Goal: Information Seeking & Learning: Learn about a topic

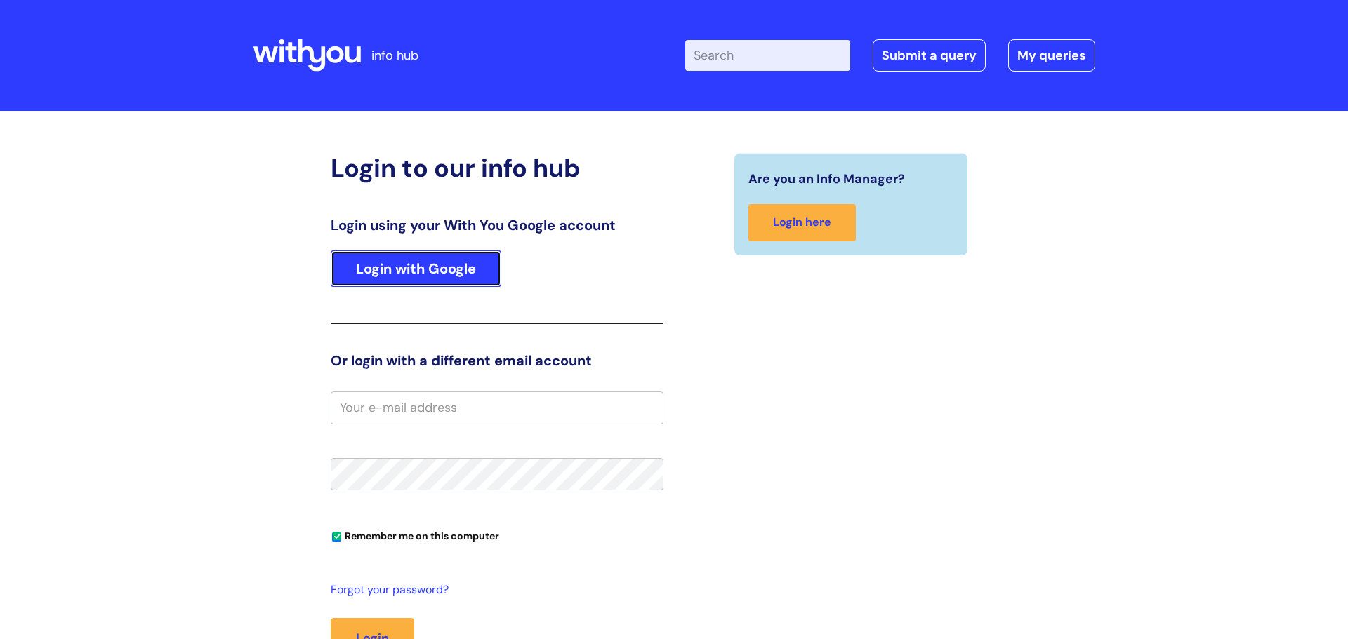
click at [401, 262] on link "Login with Google" at bounding box center [416, 269] width 171 height 36
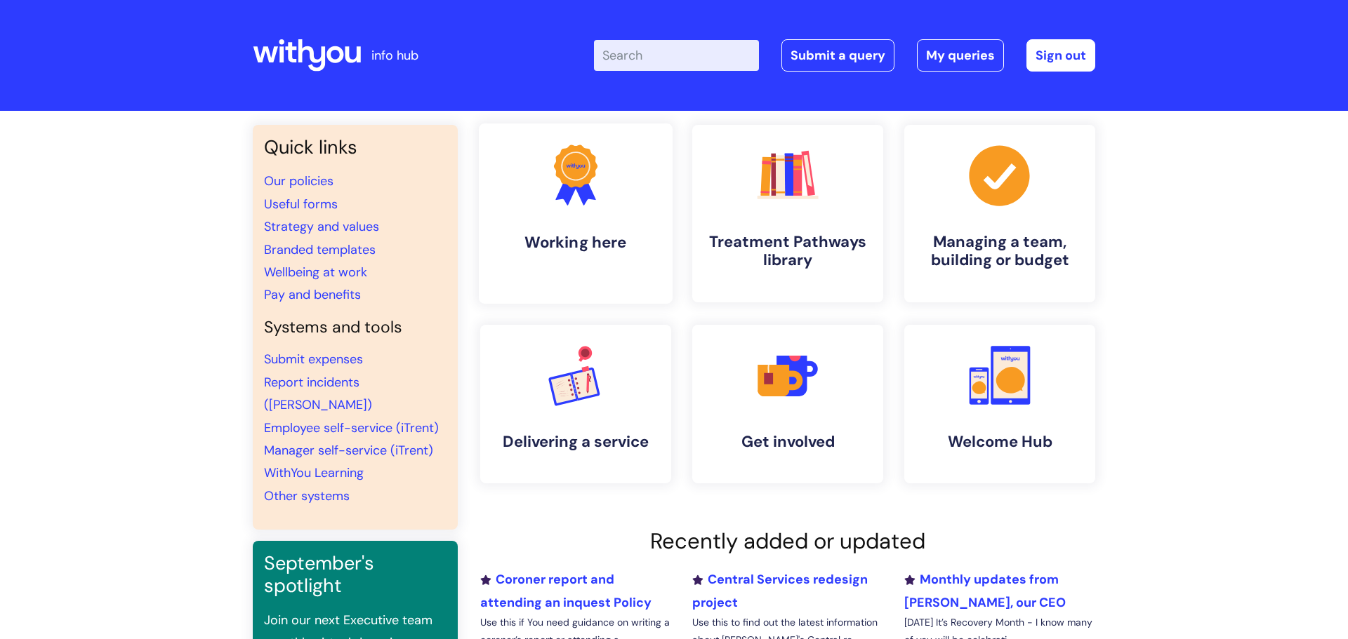
click at [599, 227] on link ".cls-1{fill:#f89b22;}.cls-1,.cls-2,.cls-3{stroke-width:0px;}.cls-2{fill:#2d3cff…" at bounding box center [576, 214] width 194 height 180
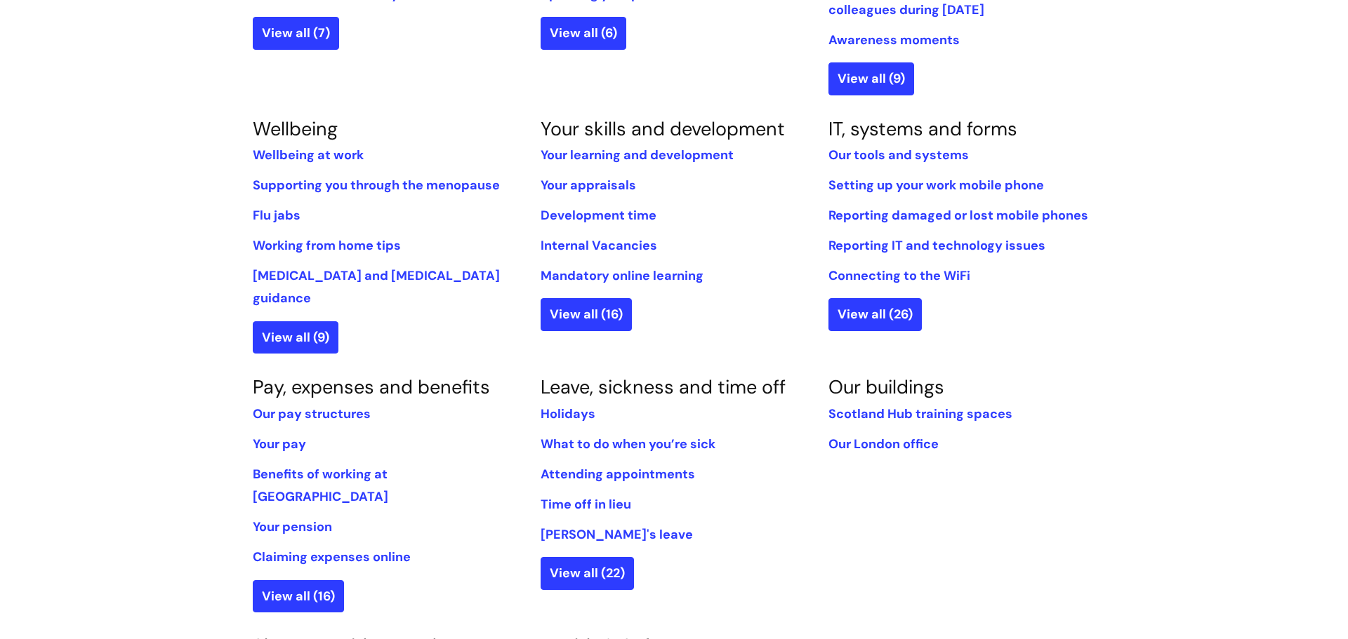
scroll to position [522, 0]
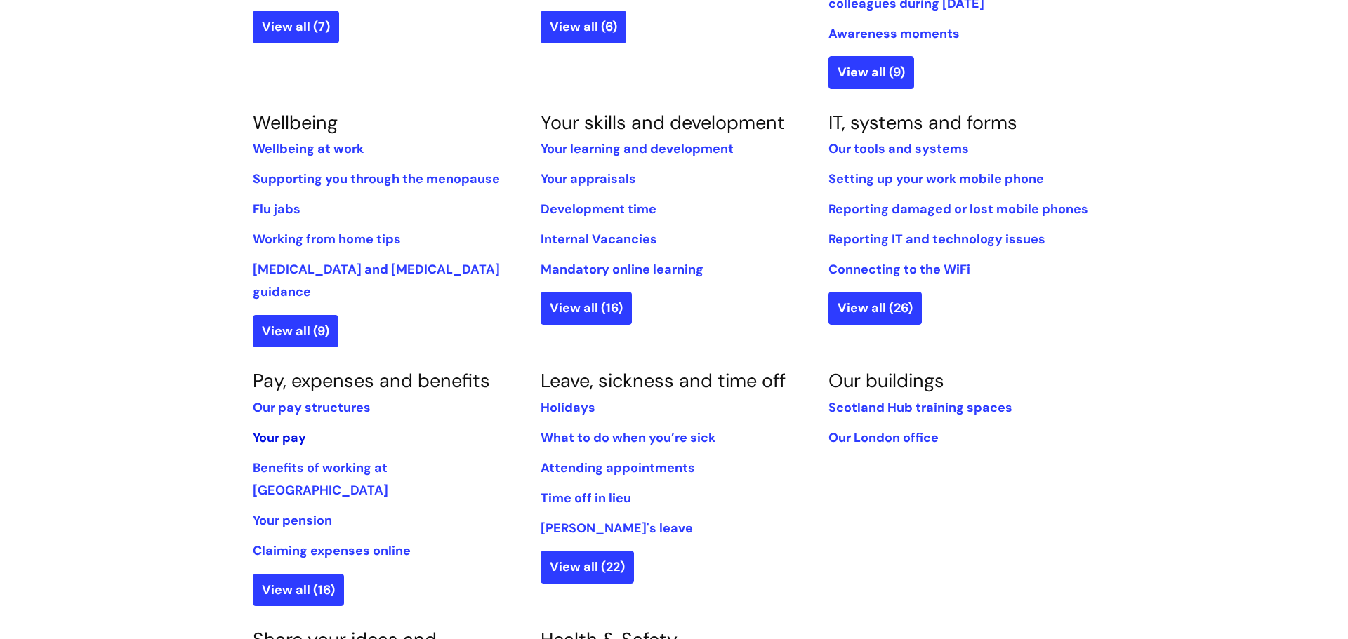
click at [271, 430] on link "Your pay" at bounding box center [279, 438] width 53 height 17
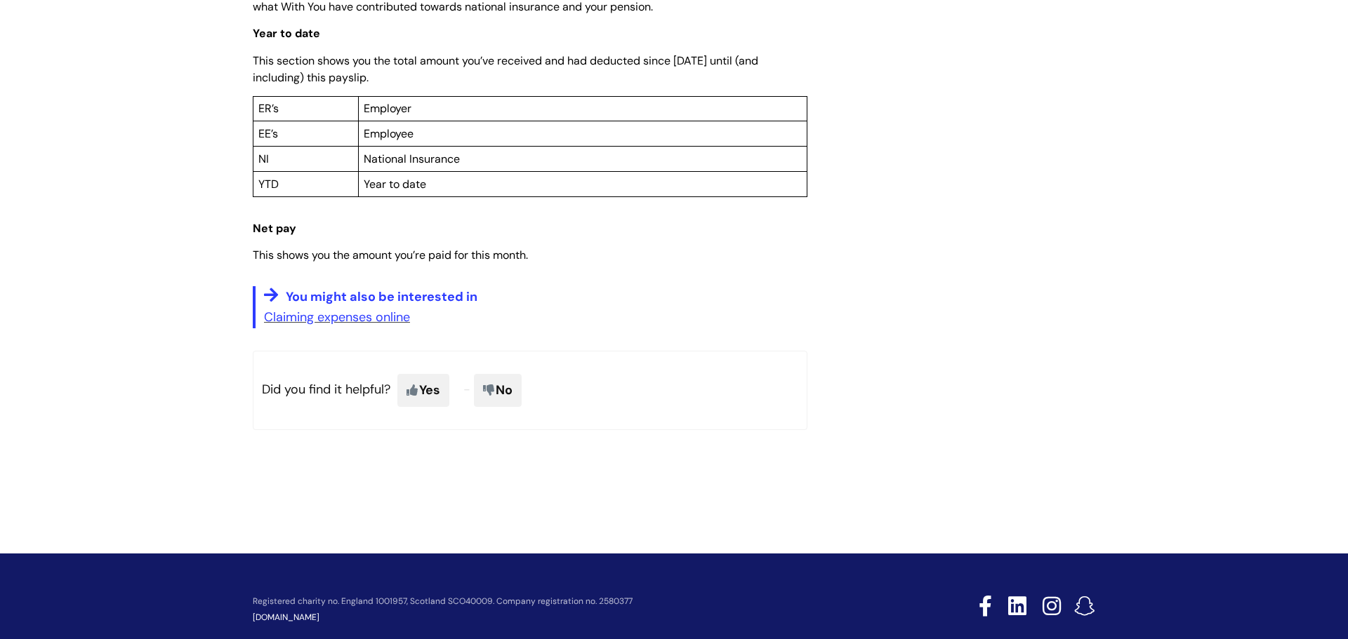
scroll to position [1130, 0]
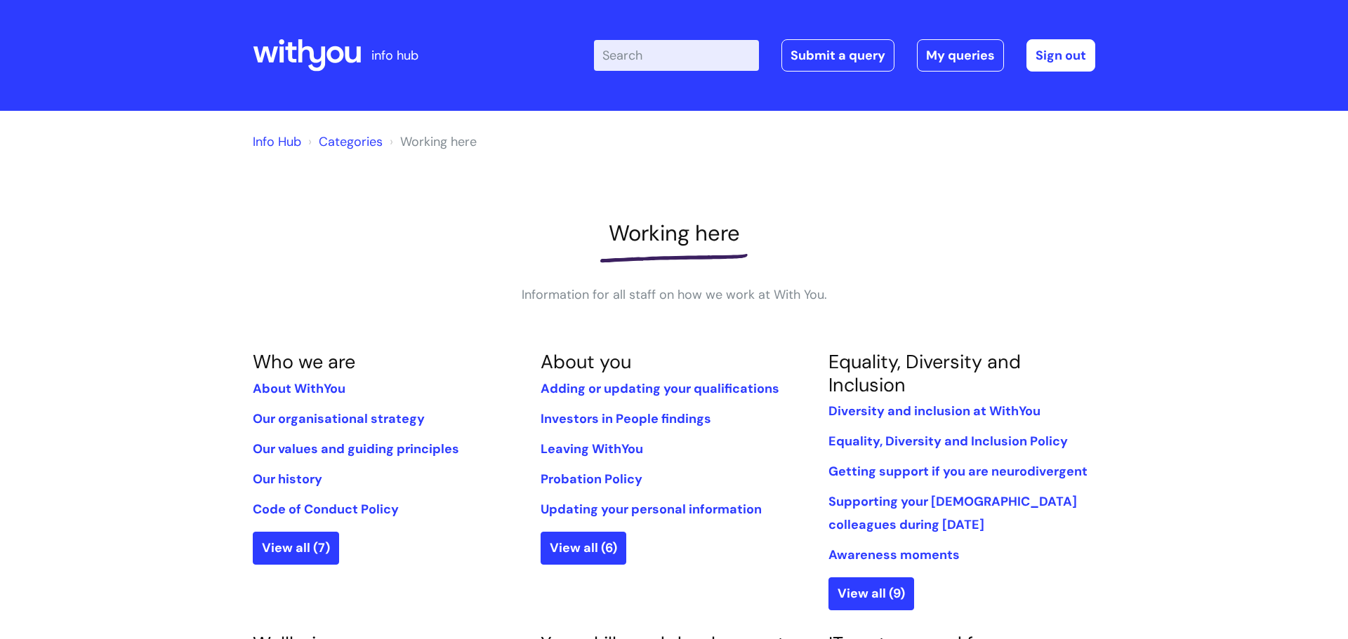
scroll to position [522, 0]
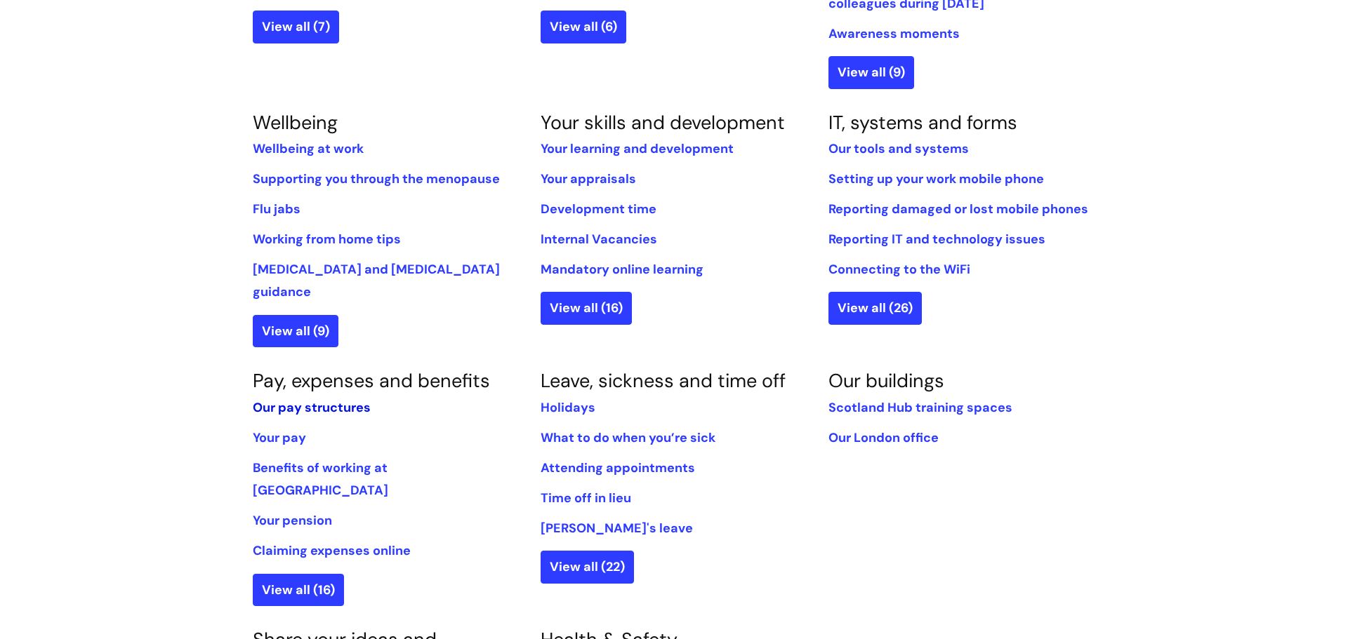
click at [286, 399] on link "Our pay structures" at bounding box center [312, 407] width 118 height 17
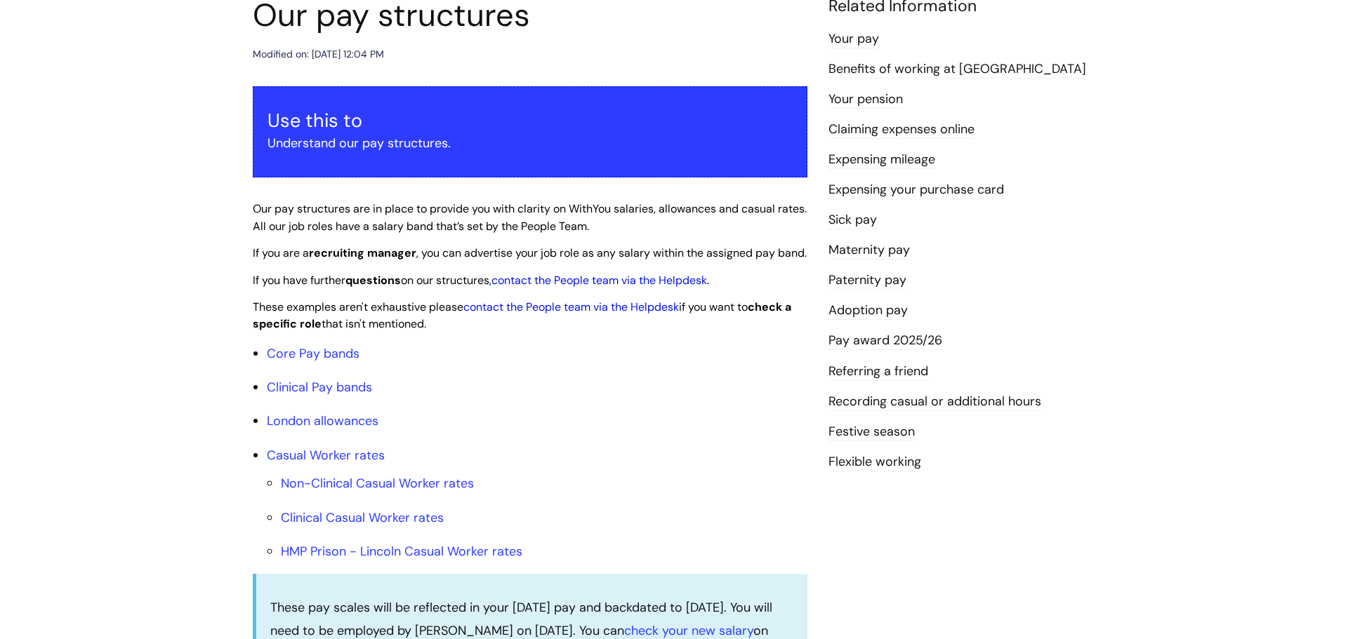
scroll to position [185, 0]
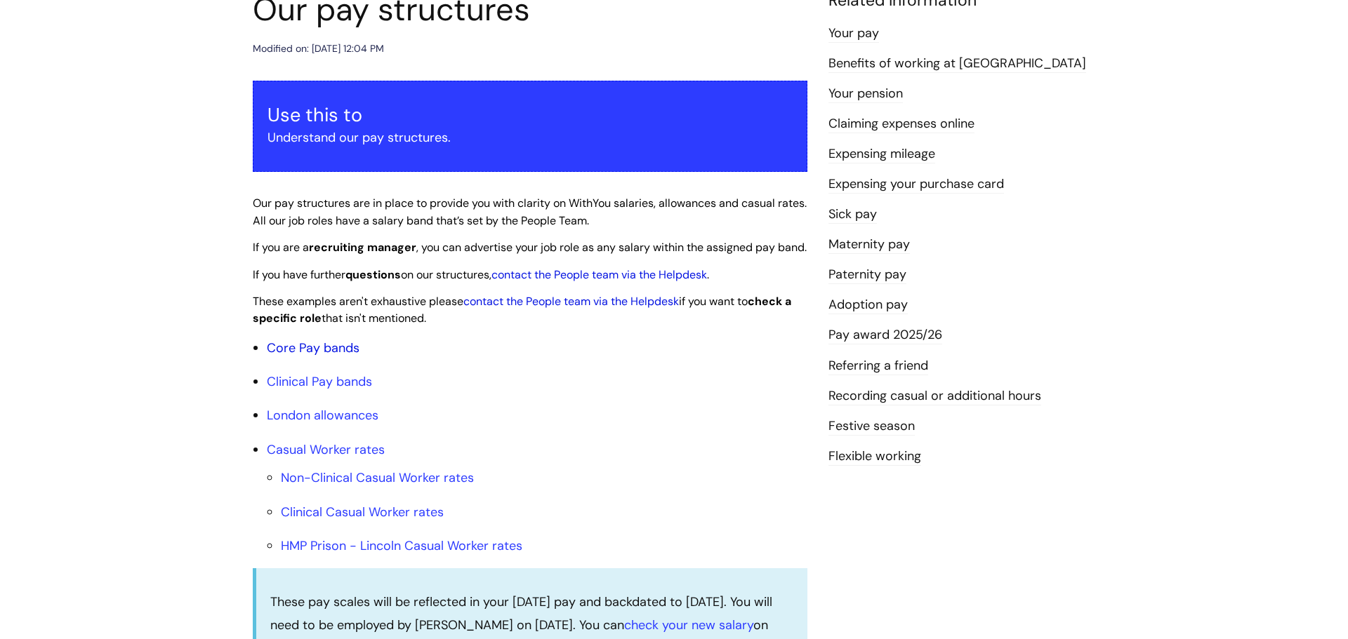
click at [336, 357] on link "Core Pay bands" at bounding box center [313, 348] width 93 height 17
click at [349, 357] on link "Core Pay bands" at bounding box center [313, 348] width 93 height 17
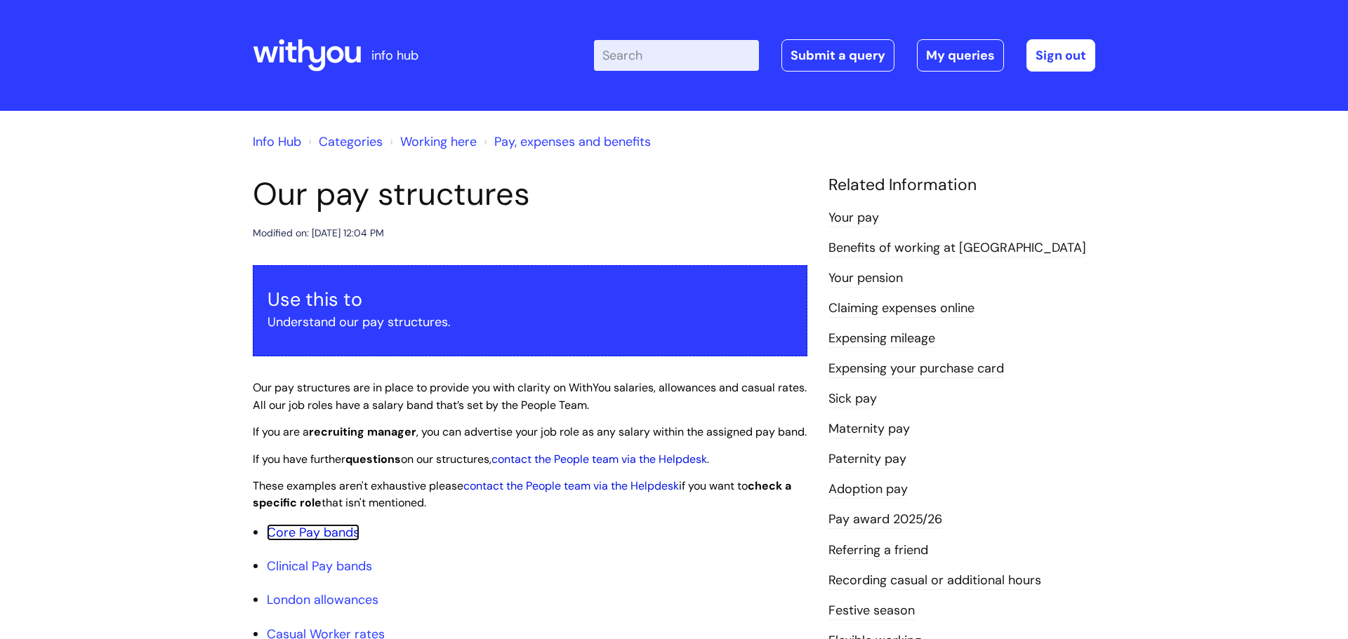
scroll to position [185, 0]
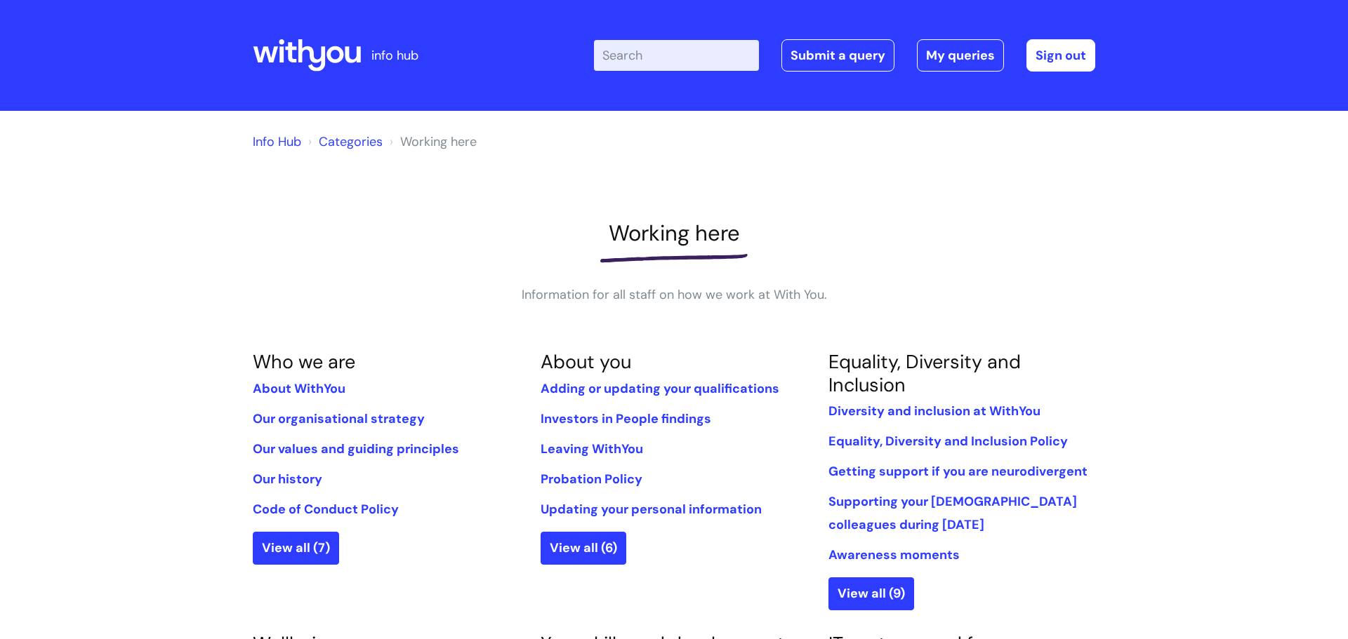
scroll to position [522, 0]
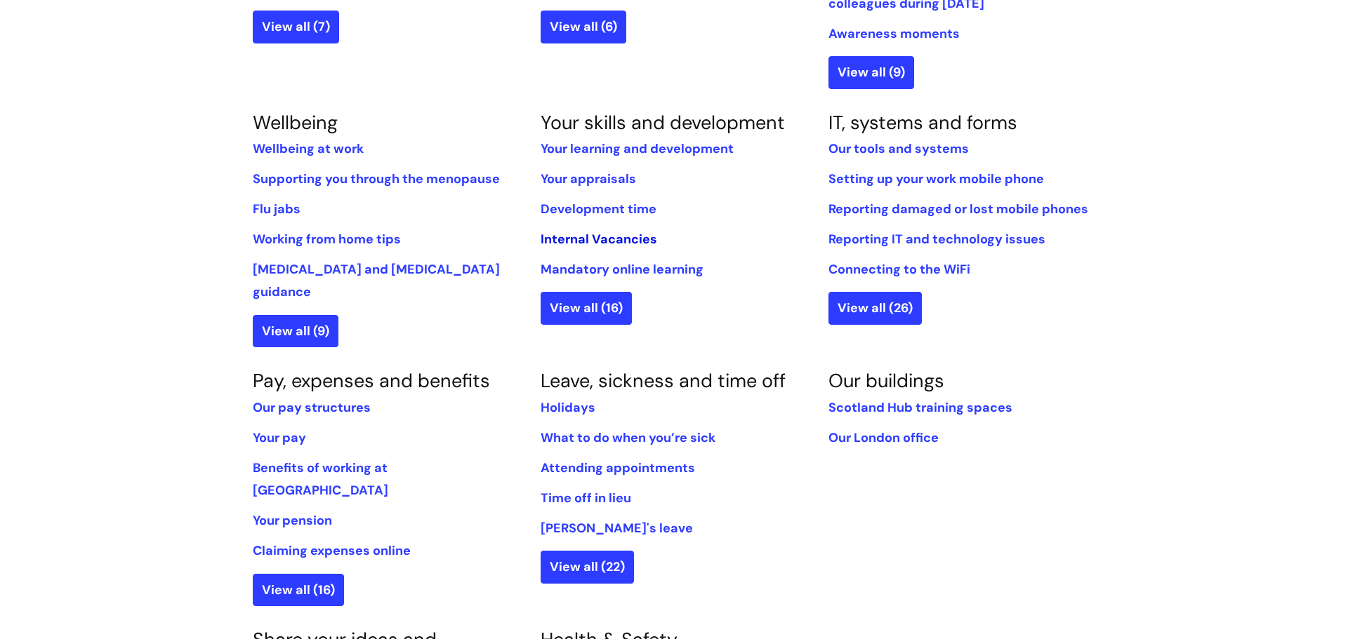
click at [647, 236] on link "Internal Vacancies" at bounding box center [598, 239] width 117 height 17
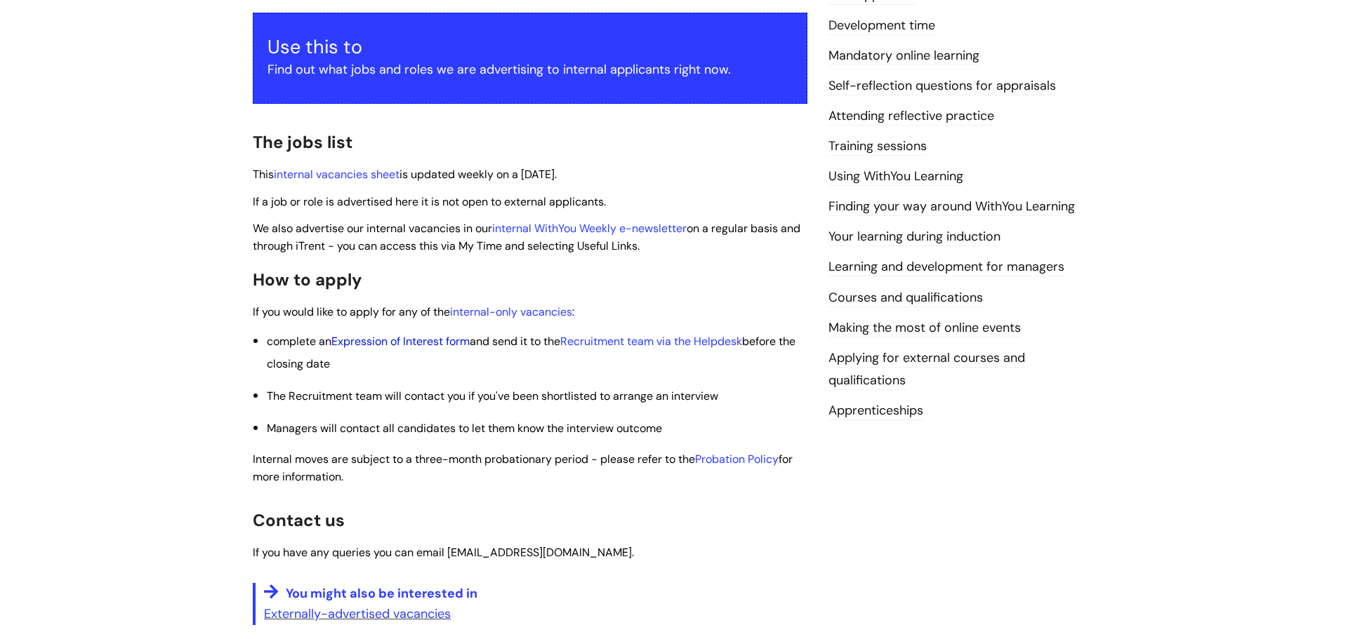
scroll to position [252, 0]
